Goal: Submit feedback/report problem: Provide input to the site owners about the experience or issues

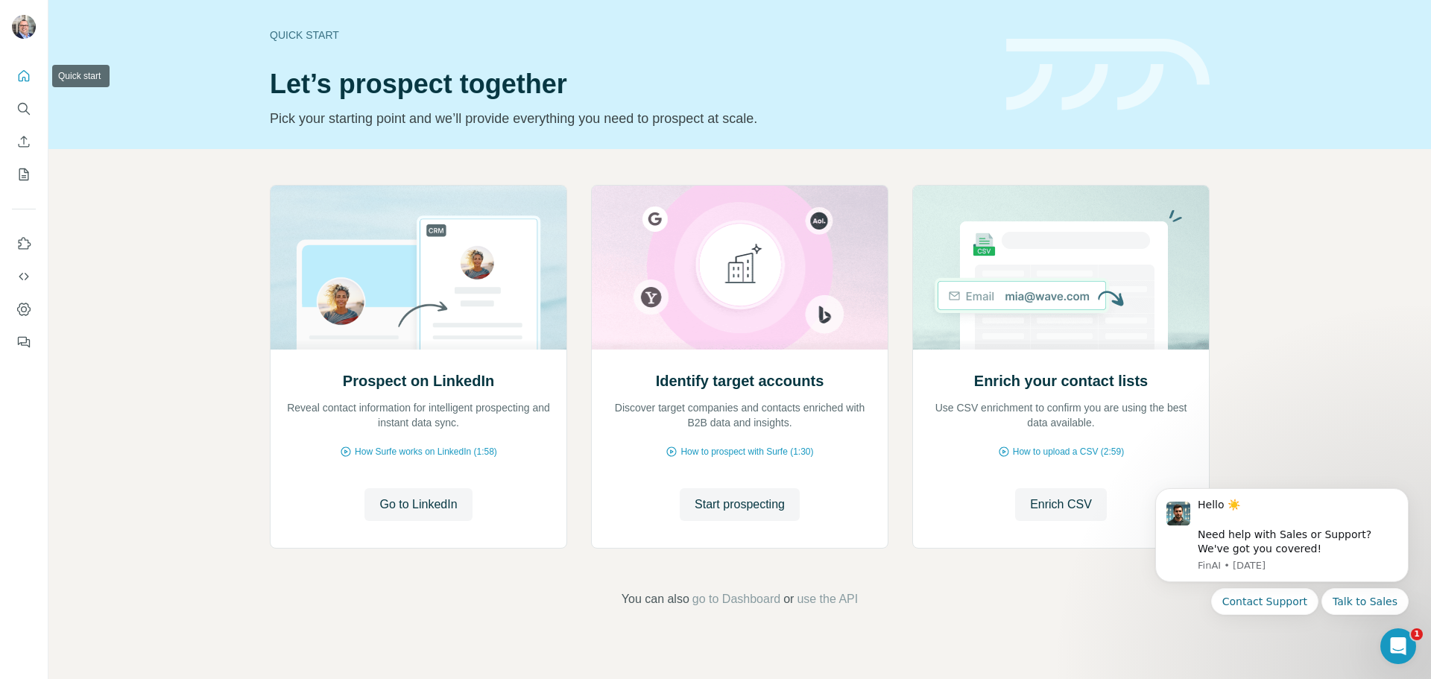
click at [30, 75] on icon "Quick start" at bounding box center [23, 76] width 15 height 15
click at [22, 170] on icon "My lists" at bounding box center [23, 174] width 15 height 15
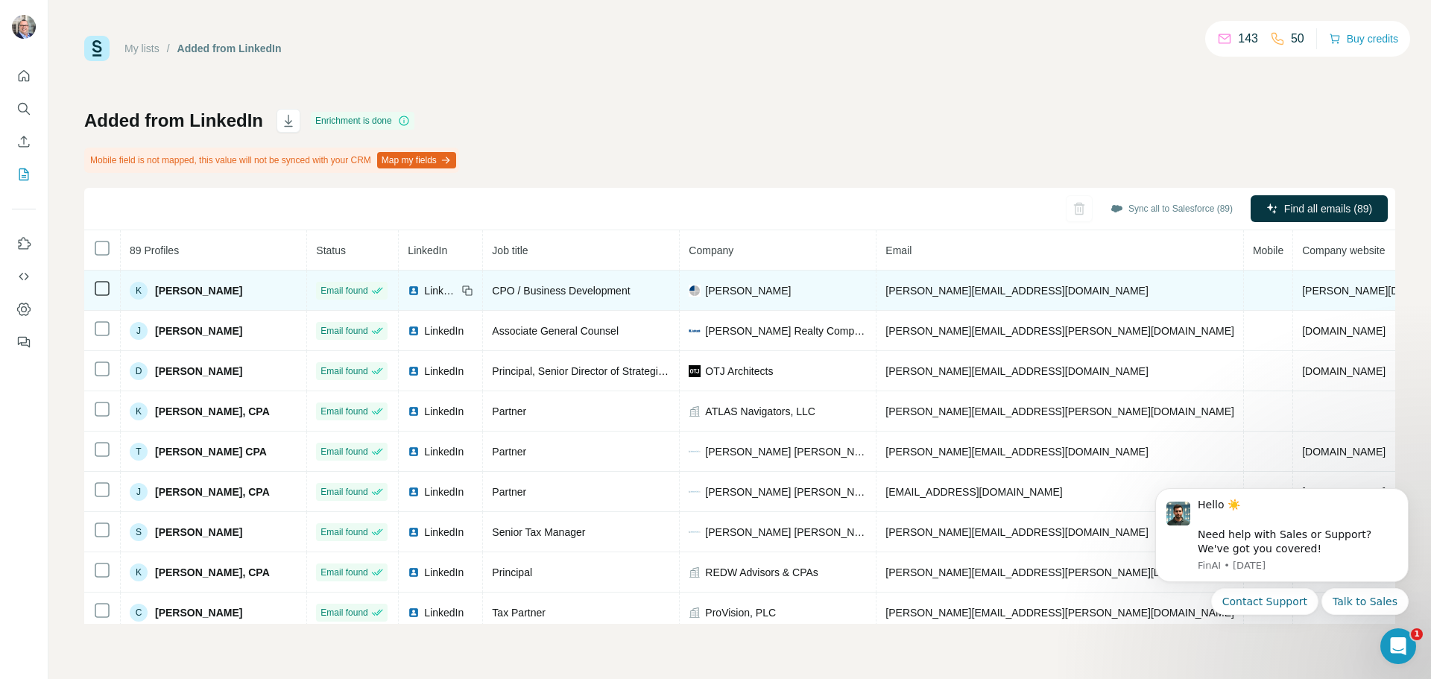
click at [964, 288] on span "[PERSON_NAME][EMAIL_ADDRESS][DOMAIN_NAME]" at bounding box center [1016, 291] width 262 height 12
drag, startPoint x: 724, startPoint y: 281, endPoint x: 812, endPoint y: 277, distance: 88.8
click at [728, 281] on td "[PERSON_NAME]" at bounding box center [778, 291] width 197 height 40
click at [923, 286] on span "[PERSON_NAME][EMAIL_ADDRESS][DOMAIN_NAME]" at bounding box center [1016, 291] width 262 height 12
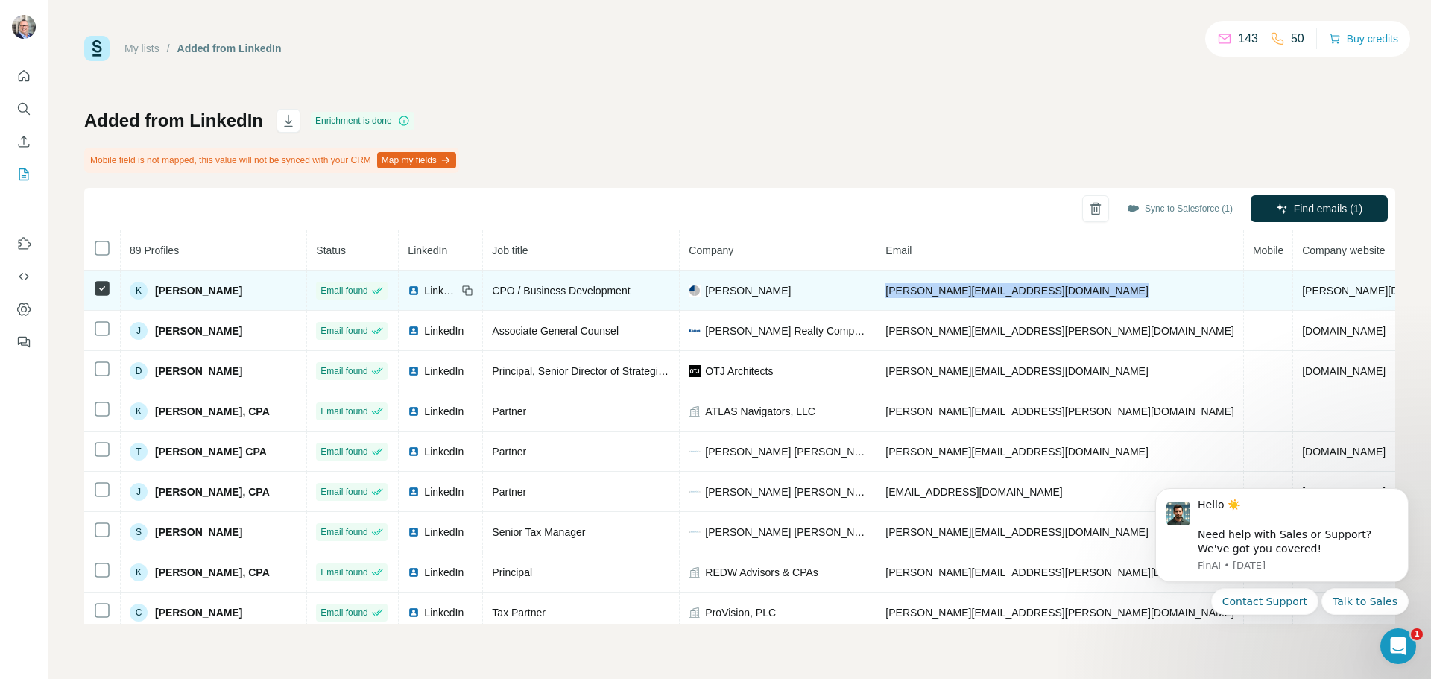
click at [923, 286] on span "[PERSON_NAME][EMAIL_ADDRESS][DOMAIN_NAME]" at bounding box center [1016, 291] width 262 height 12
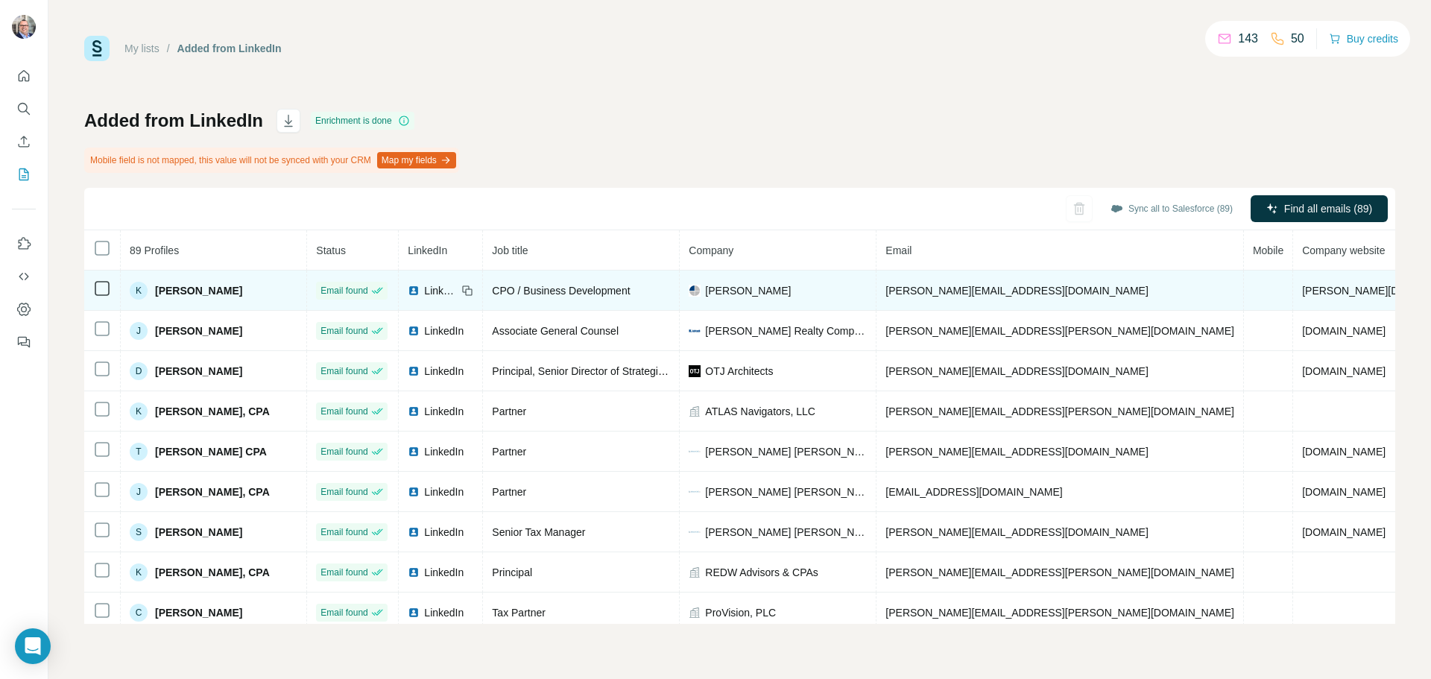
click at [197, 302] on td "K [PERSON_NAME]" at bounding box center [214, 291] width 186 height 40
click at [177, 285] on span "Kandace Edwards" at bounding box center [198, 290] width 87 height 15
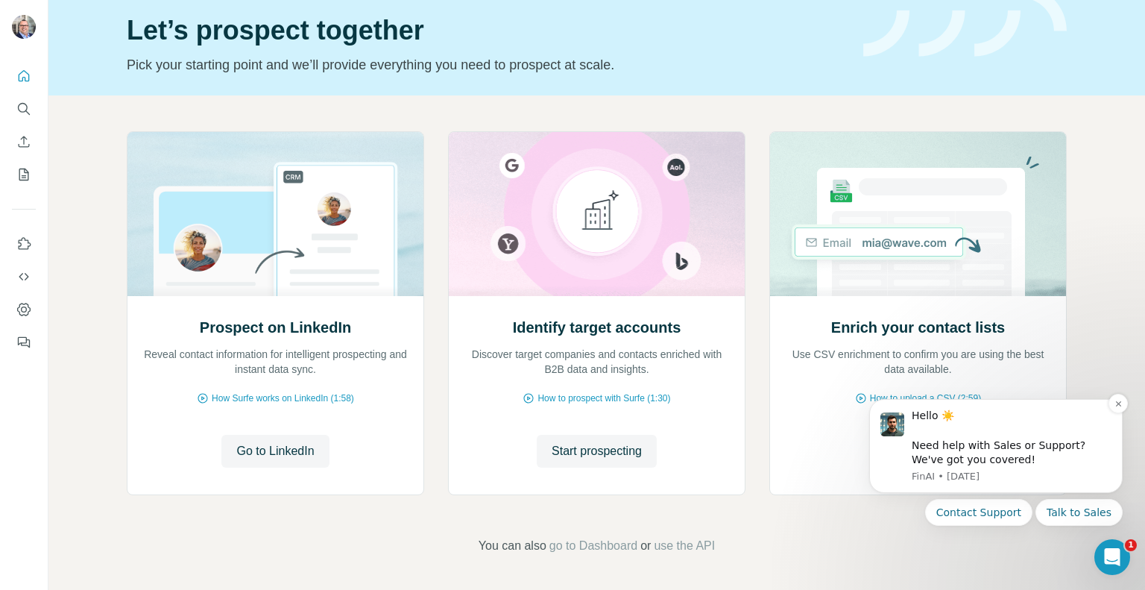
click at [1022, 465] on div "Hello ☀️ ​ Need help with Sales or Support? We've got you covered!" at bounding box center [1011, 437] width 200 height 58
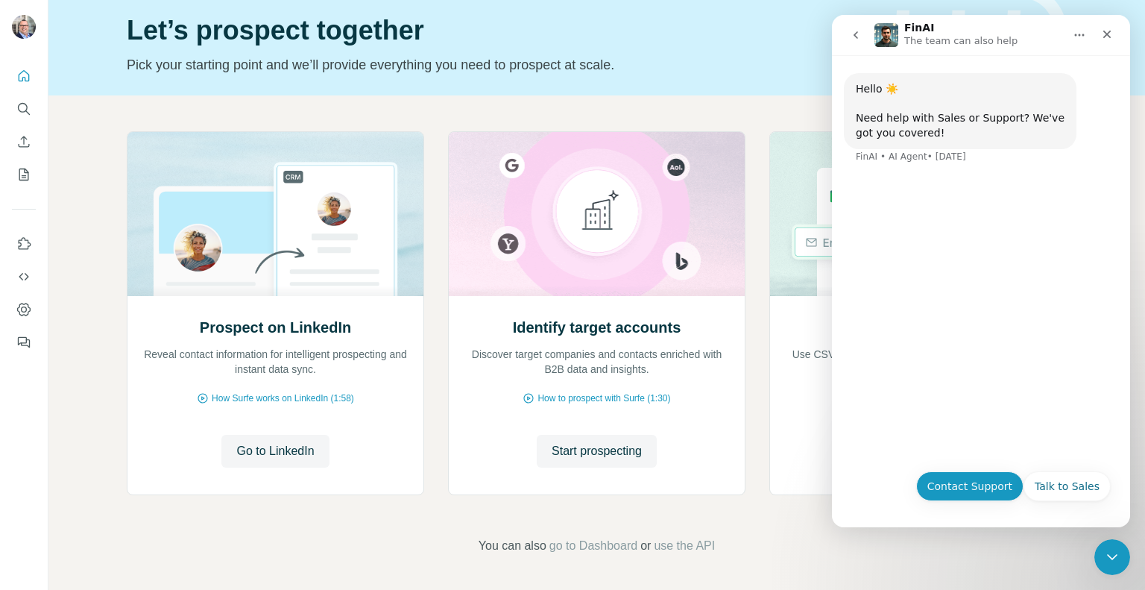
click at [976, 482] on button "Contact Support" at bounding box center [969, 486] width 107 height 30
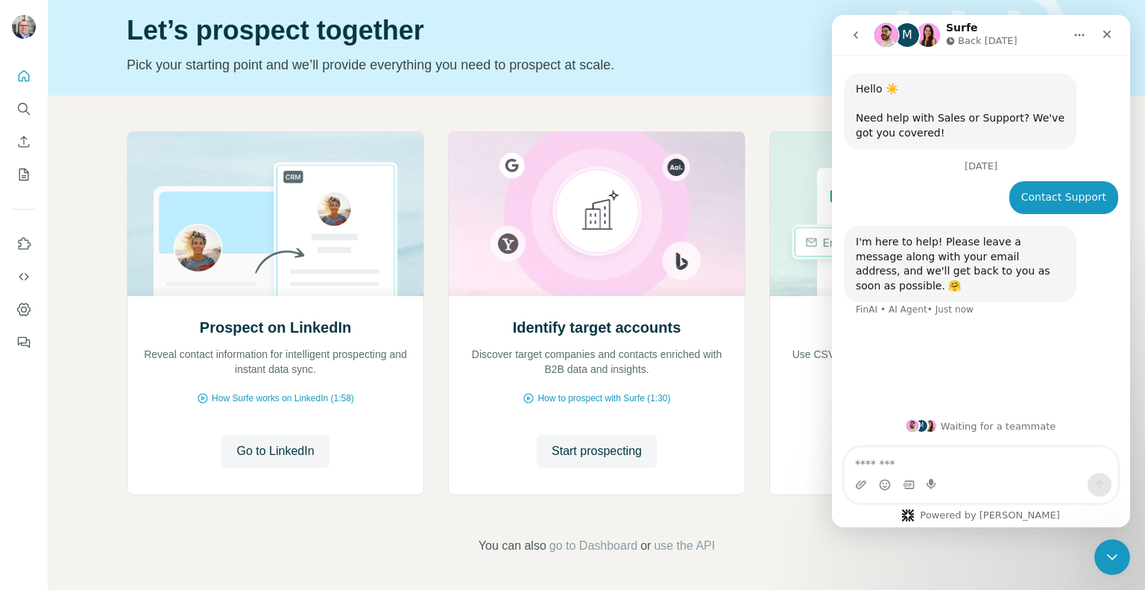
click at [917, 465] on textarea "Message…" at bounding box center [980, 459] width 273 height 25
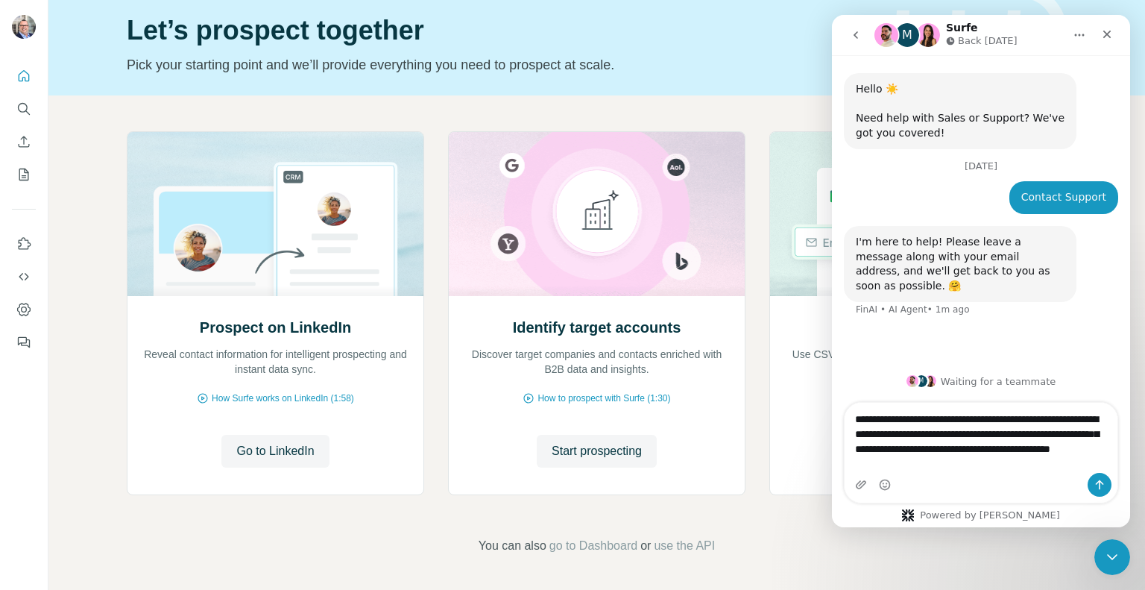
type textarea "**********"
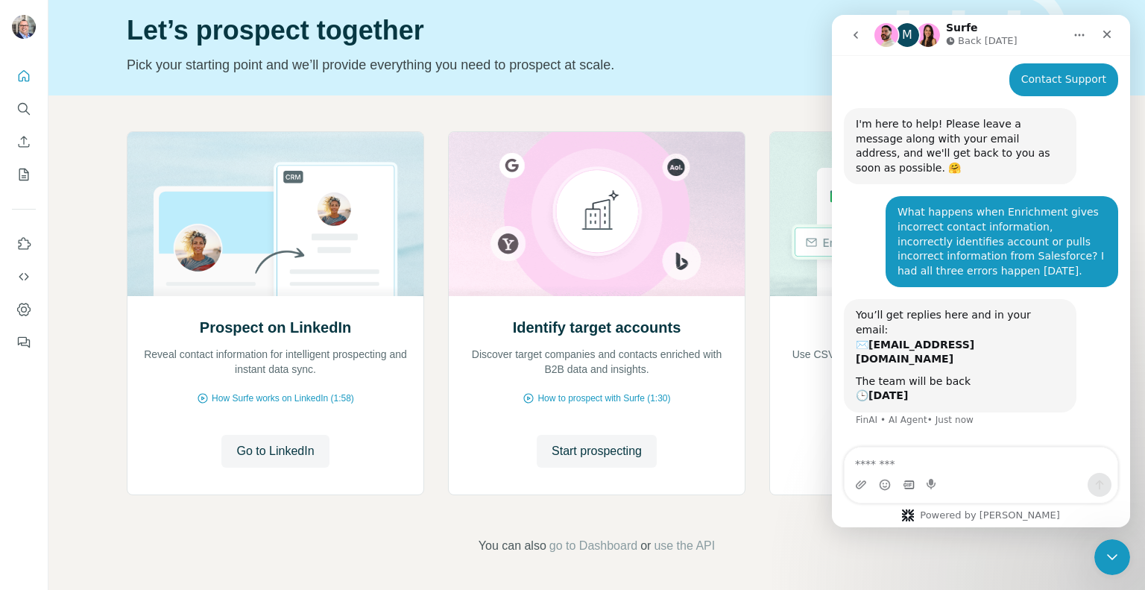
scroll to position [111, 0]
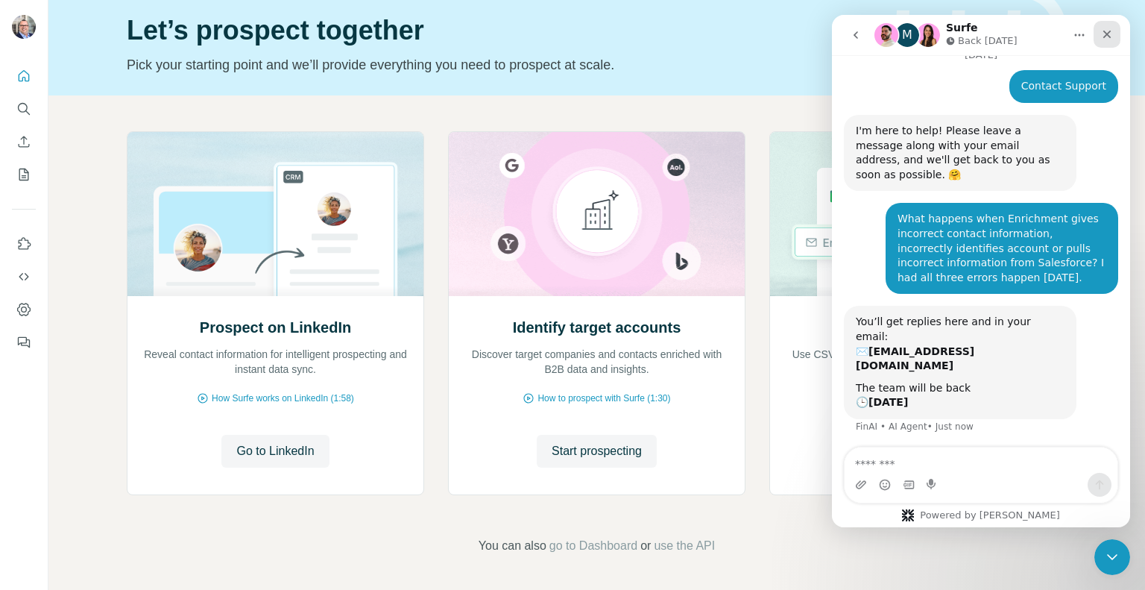
click at [1103, 28] on icon "Close" at bounding box center [1107, 34] width 12 height 12
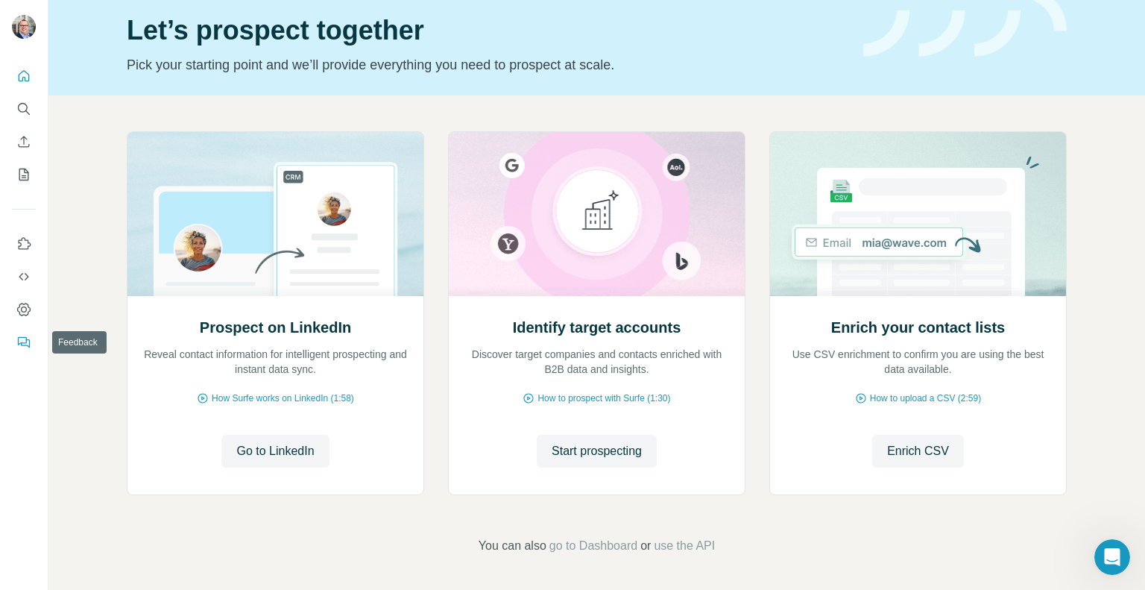
click at [23, 338] on icon "Feedback" at bounding box center [23, 342] width 15 height 15
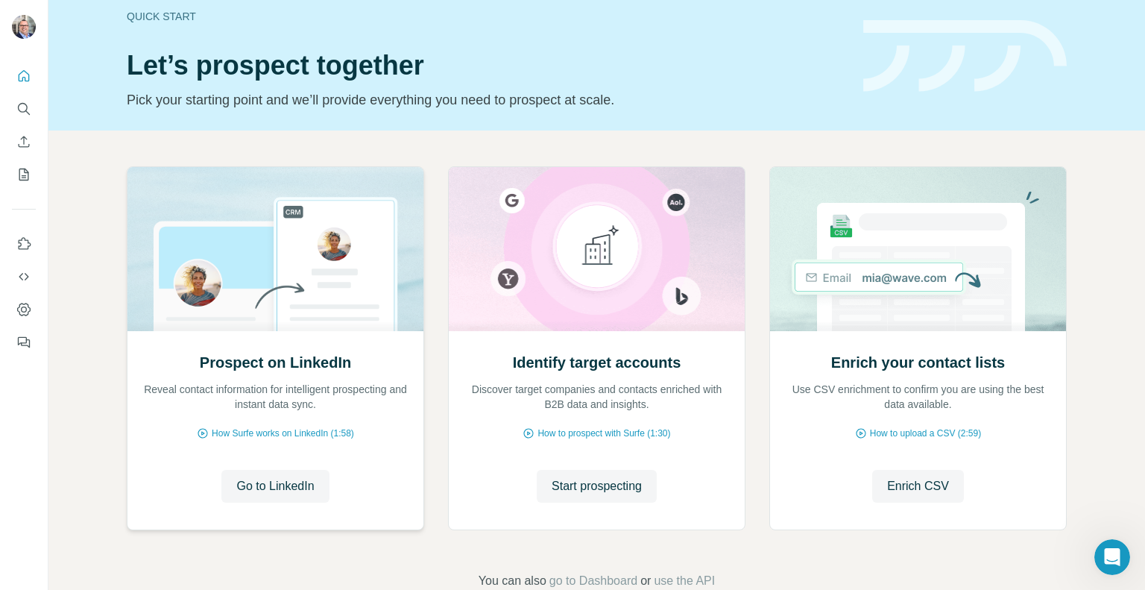
scroll to position [0, 0]
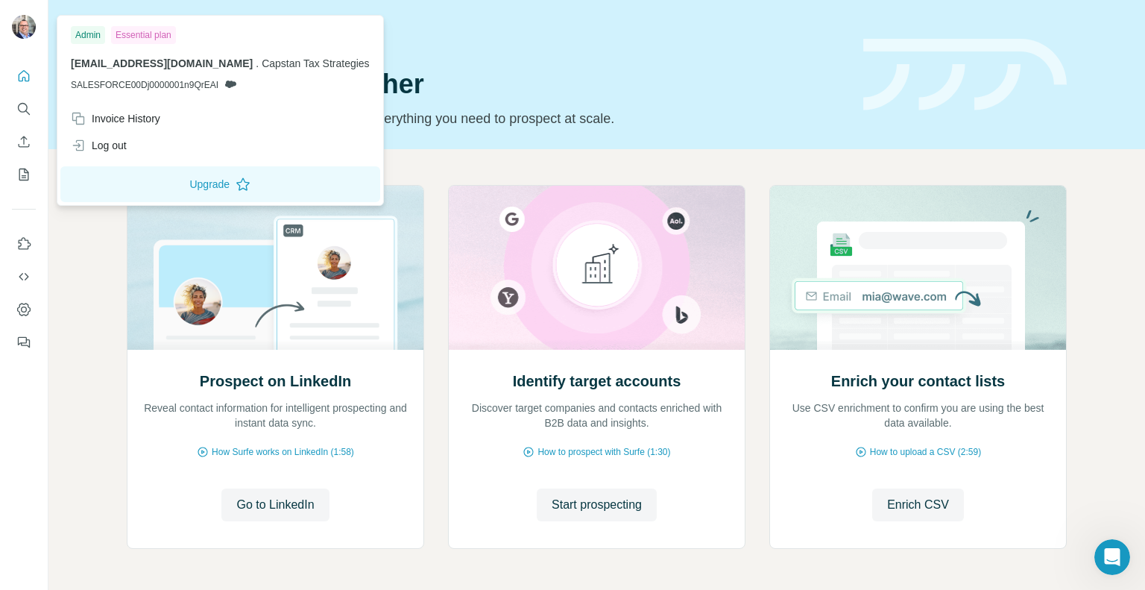
click at [156, 32] on div "Essential plan" at bounding box center [143, 35] width 65 height 18
click at [146, 112] on div "Invoice History" at bounding box center [115, 118] width 89 height 15
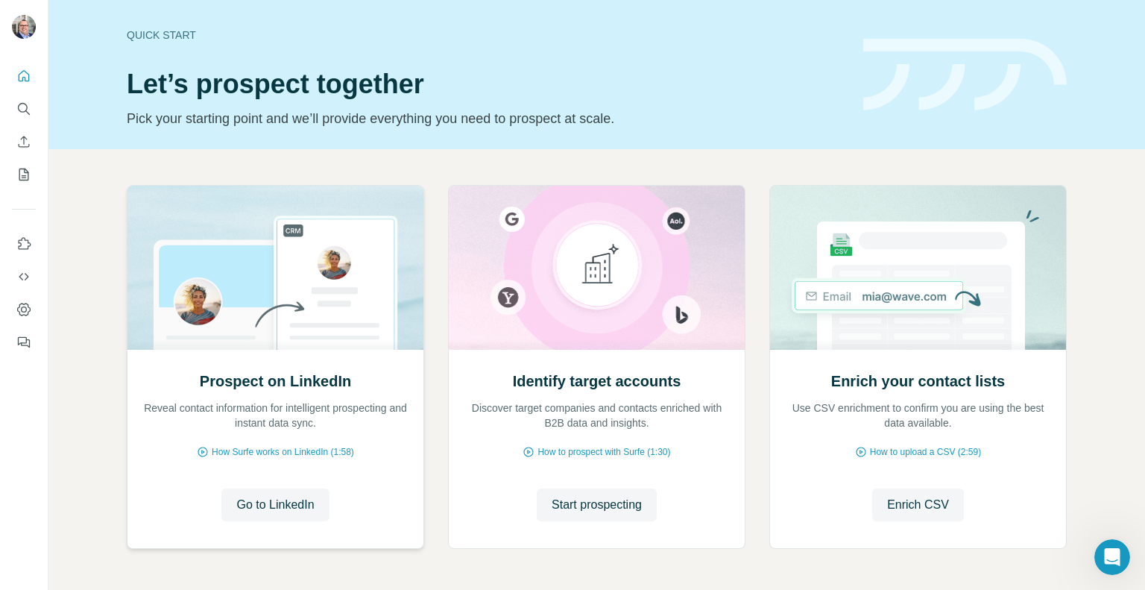
click at [249, 545] on div "Prospect on LinkedIn Reveal contact information for intelligent prospecting and…" at bounding box center [275, 449] width 296 height 198
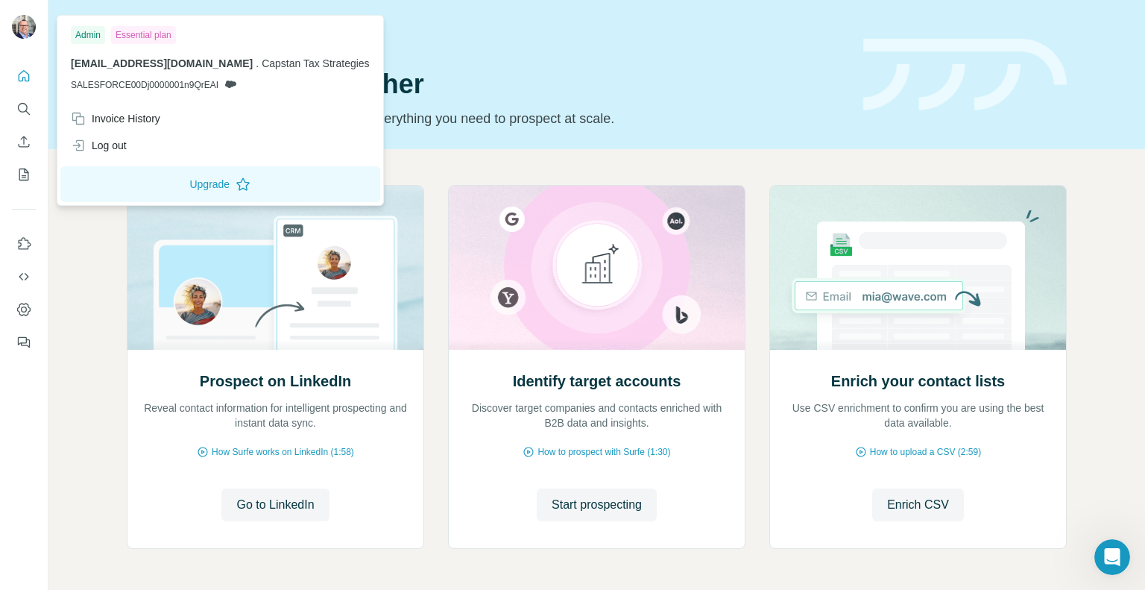
click at [90, 35] on div "Admin" at bounding box center [88, 35] width 34 height 18
click at [95, 32] on div "Admin" at bounding box center [88, 35] width 34 height 18
click at [133, 32] on div "Essential plan" at bounding box center [143, 35] width 65 height 18
drag, startPoint x: 270, startPoint y: 61, endPoint x: 276, endPoint y: 68, distance: 9.5
click at [276, 68] on span "Capstan Tax Strategies" at bounding box center [316, 63] width 108 height 12
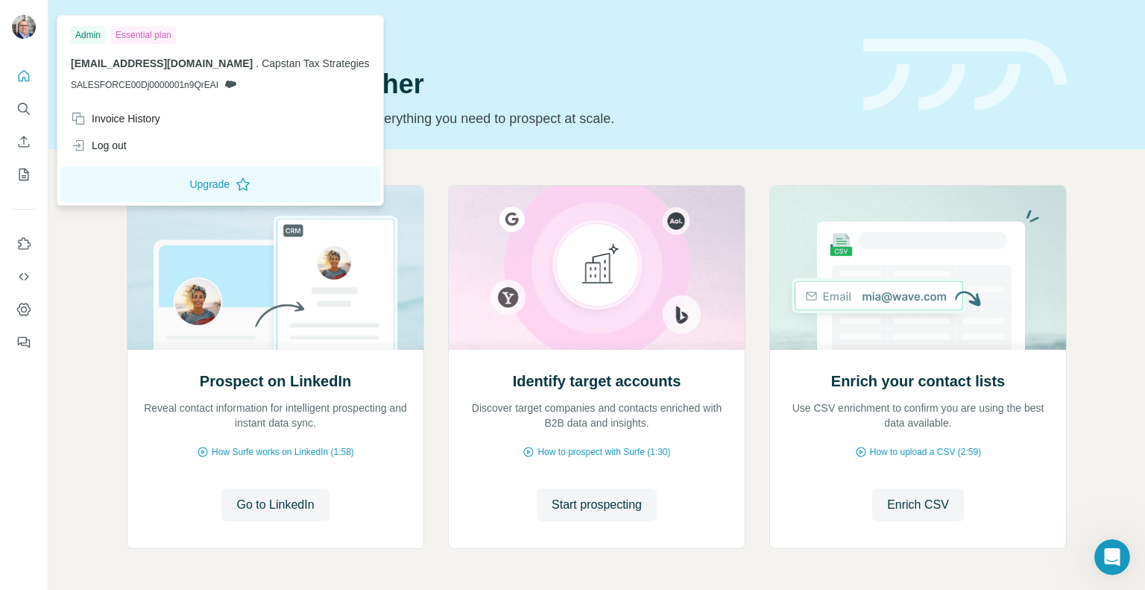
click at [230, 83] on icon at bounding box center [230, 83] width 11 height 7
click at [145, 117] on div "Invoice History" at bounding box center [115, 118] width 89 height 15
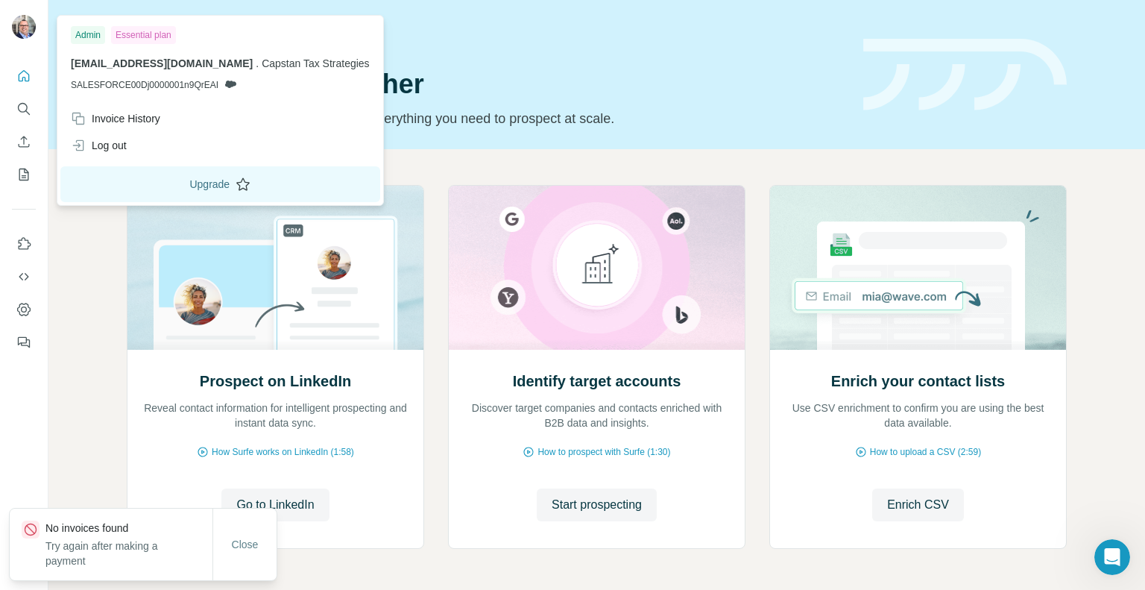
click at [188, 177] on button "Upgrade" at bounding box center [220, 184] width 320 height 36
